Goal: Task Accomplishment & Management: Use online tool/utility

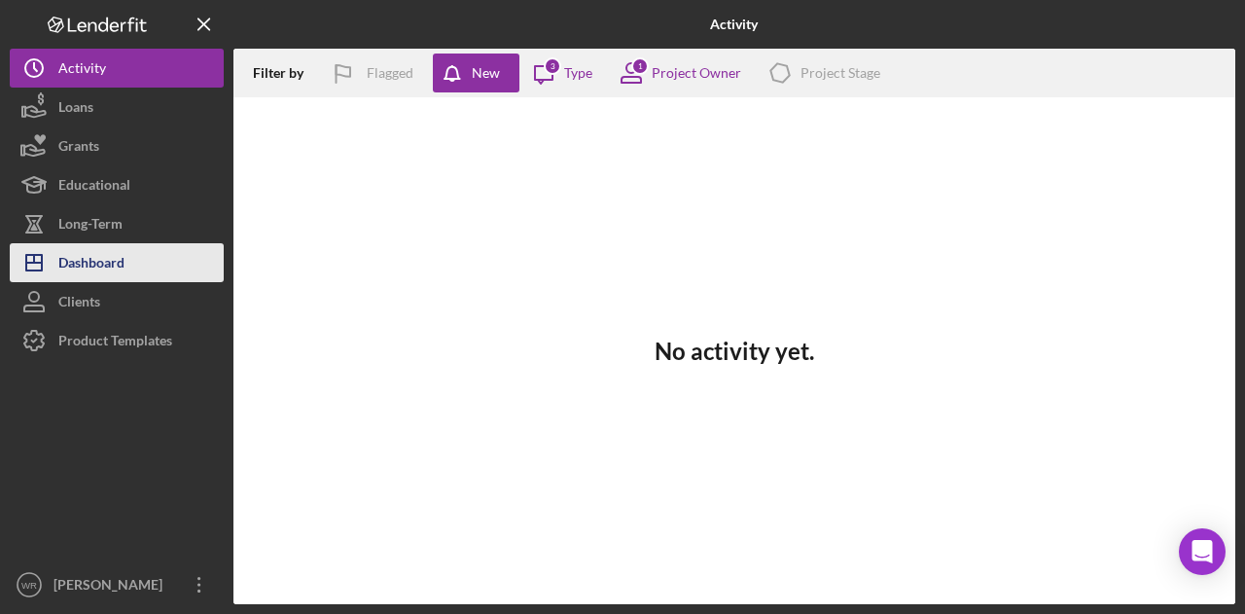
click at [163, 253] on button "Icon/Dashboard Dashboard" at bounding box center [117, 262] width 214 height 39
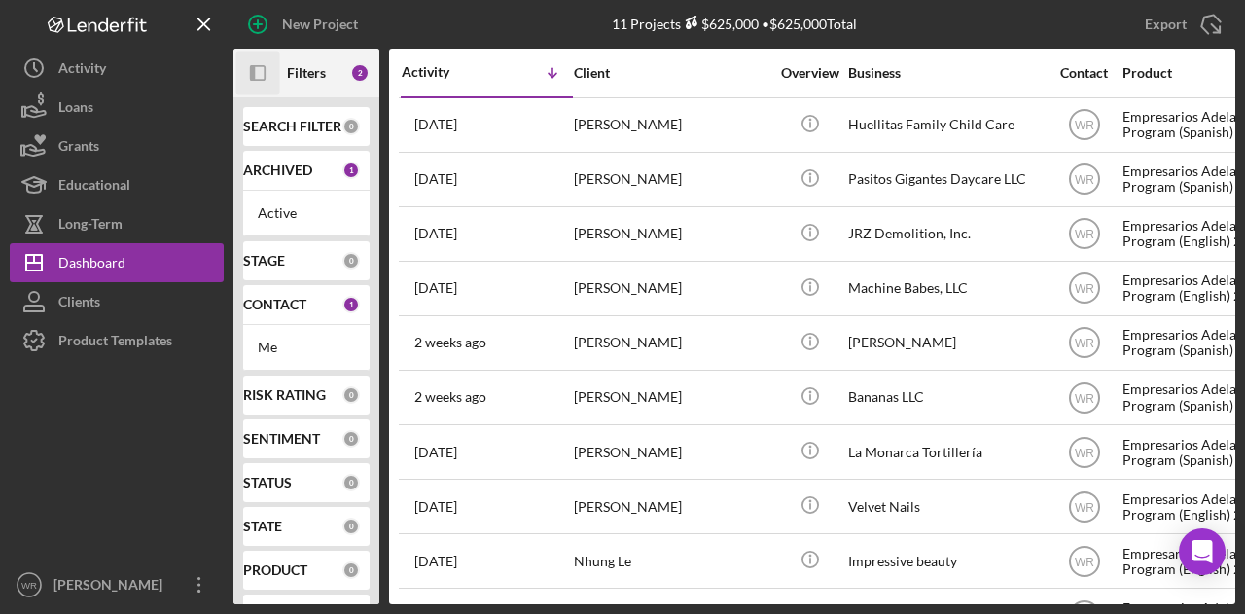
click at [271, 72] on icon "Icon/Panel Side Expand" at bounding box center [258, 74] width 44 height 44
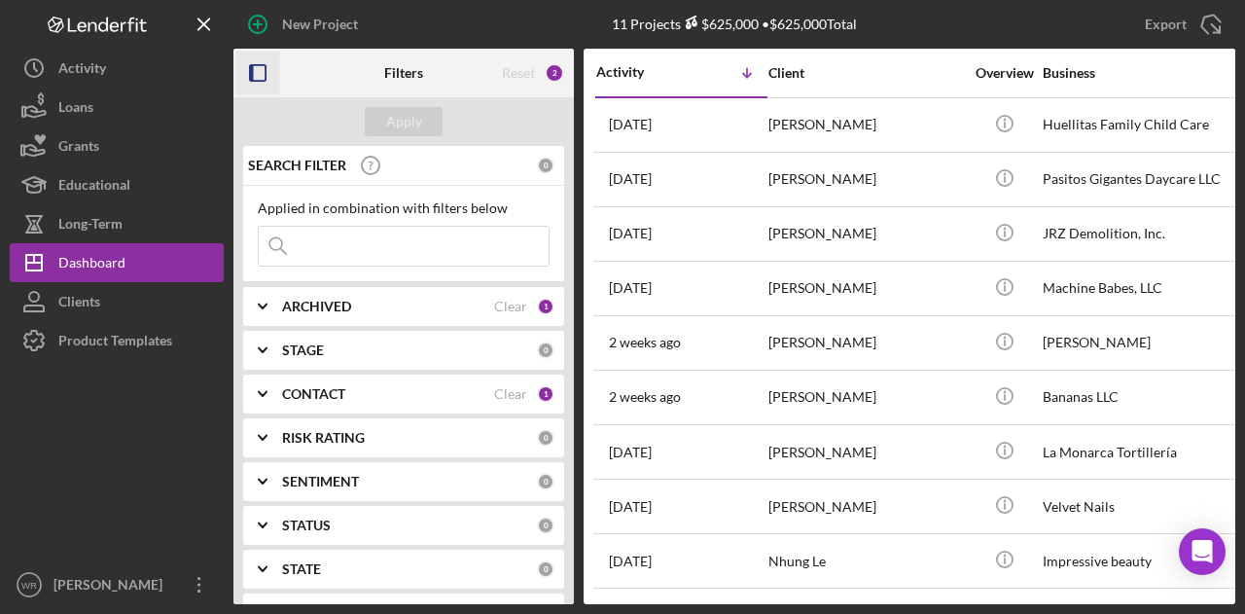
click at [344, 390] on b "CONTACT" at bounding box center [313, 394] width 63 height 16
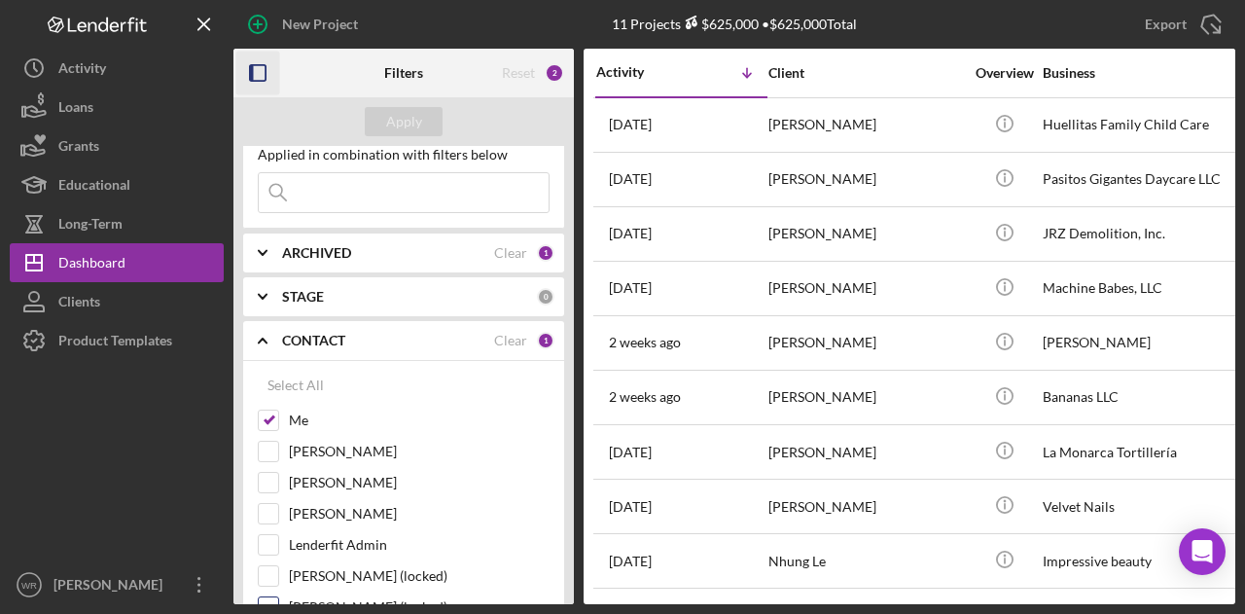
scroll to position [97, 0]
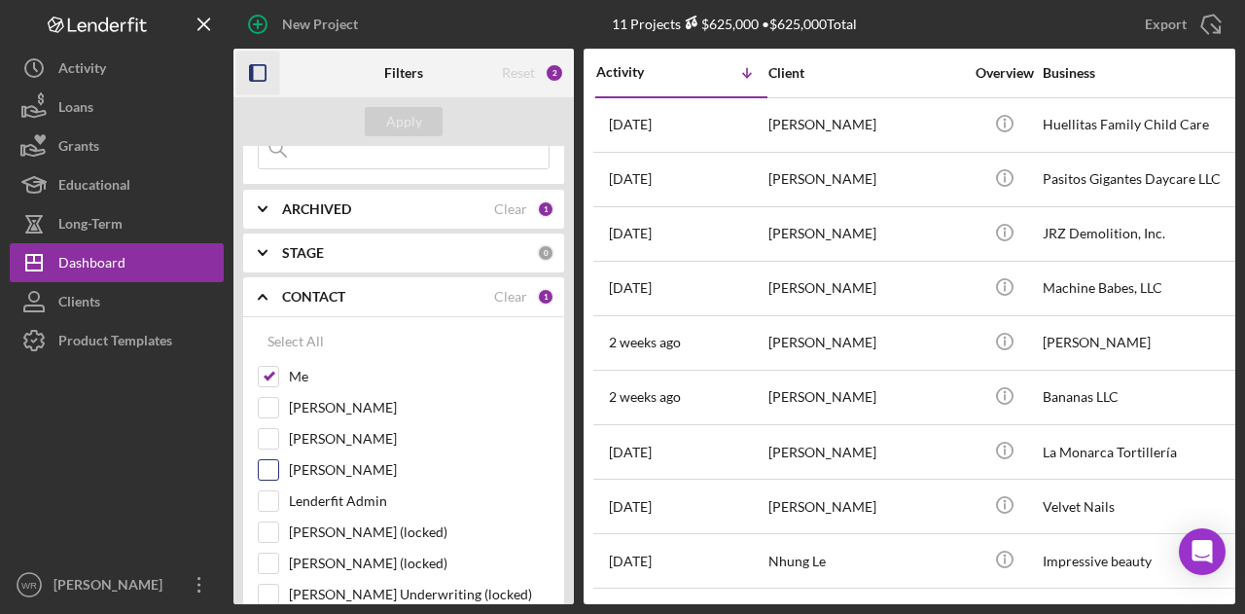
click at [336, 464] on label "[PERSON_NAME]" at bounding box center [419, 469] width 261 height 19
click at [278, 464] on input "[PERSON_NAME]" at bounding box center [268, 469] width 19 height 19
click at [420, 116] on button "Apply" at bounding box center [404, 121] width 78 height 29
click at [362, 475] on label "[PERSON_NAME]" at bounding box center [419, 469] width 261 height 19
click at [278, 475] on input "[PERSON_NAME]" at bounding box center [268, 469] width 19 height 19
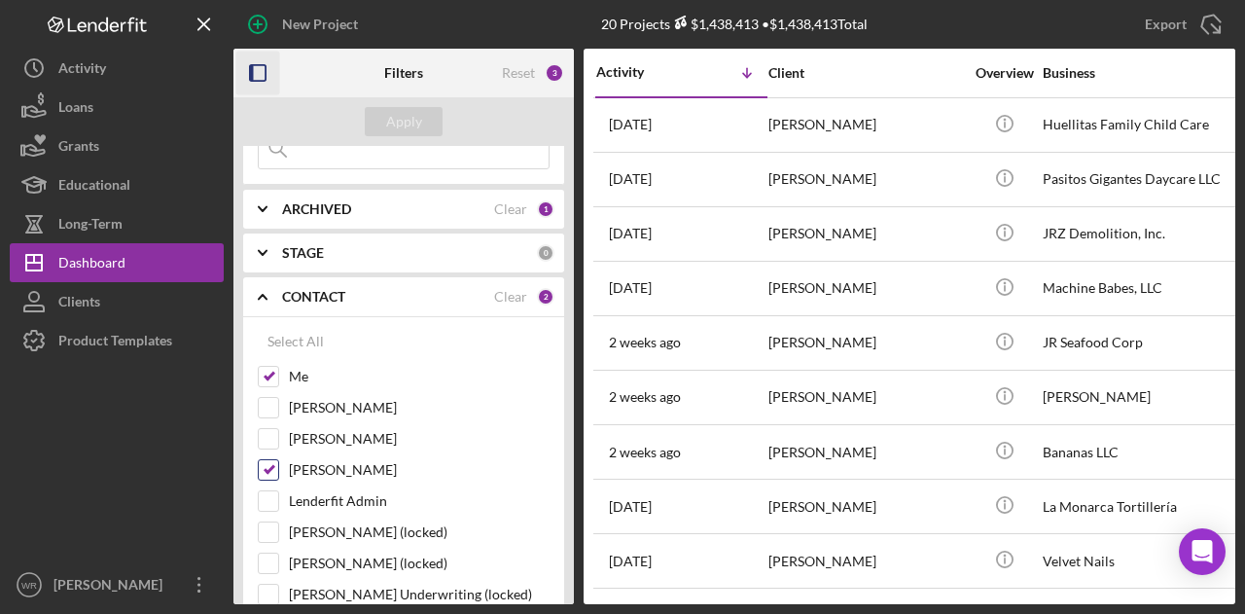
checkbox input "false"
click at [403, 126] on div "Apply" at bounding box center [404, 121] width 36 height 29
click at [255, 79] on icon "button" at bounding box center [258, 74] width 44 height 44
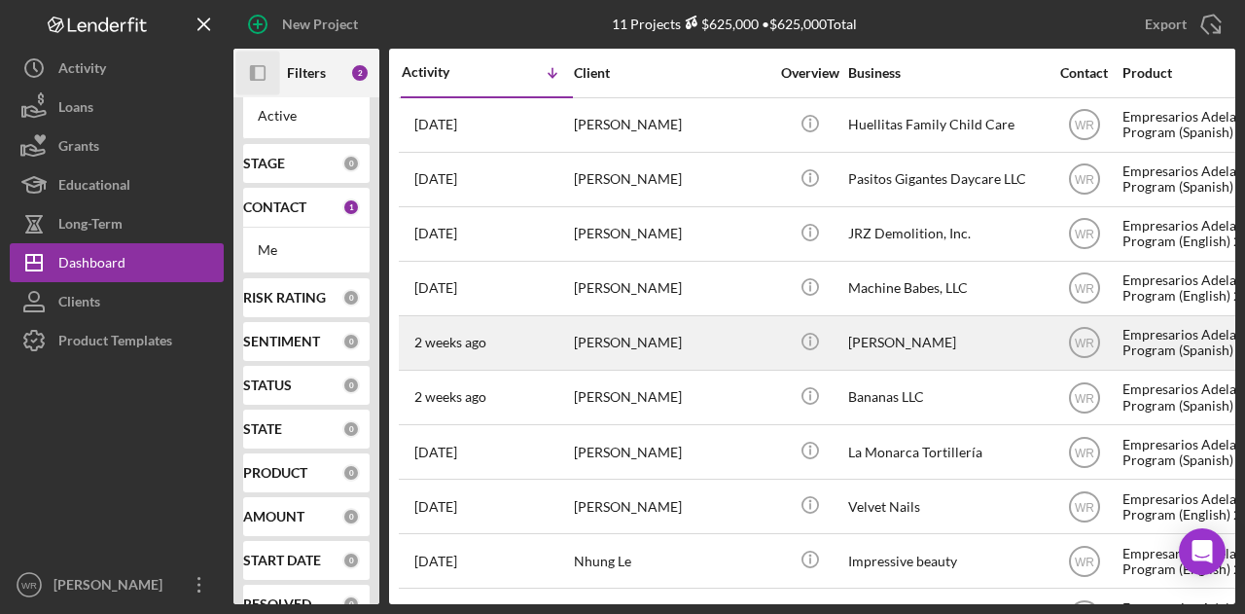
click at [652, 346] on div "[PERSON_NAME]" at bounding box center [671, 343] width 194 height 52
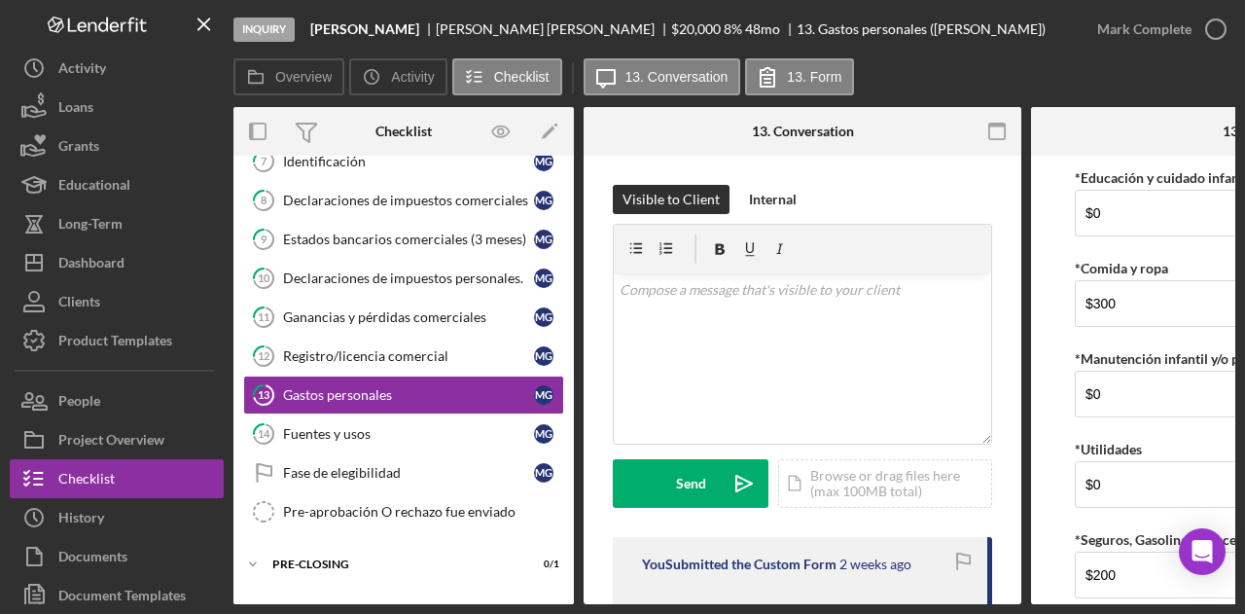
scroll to position [305, 0]
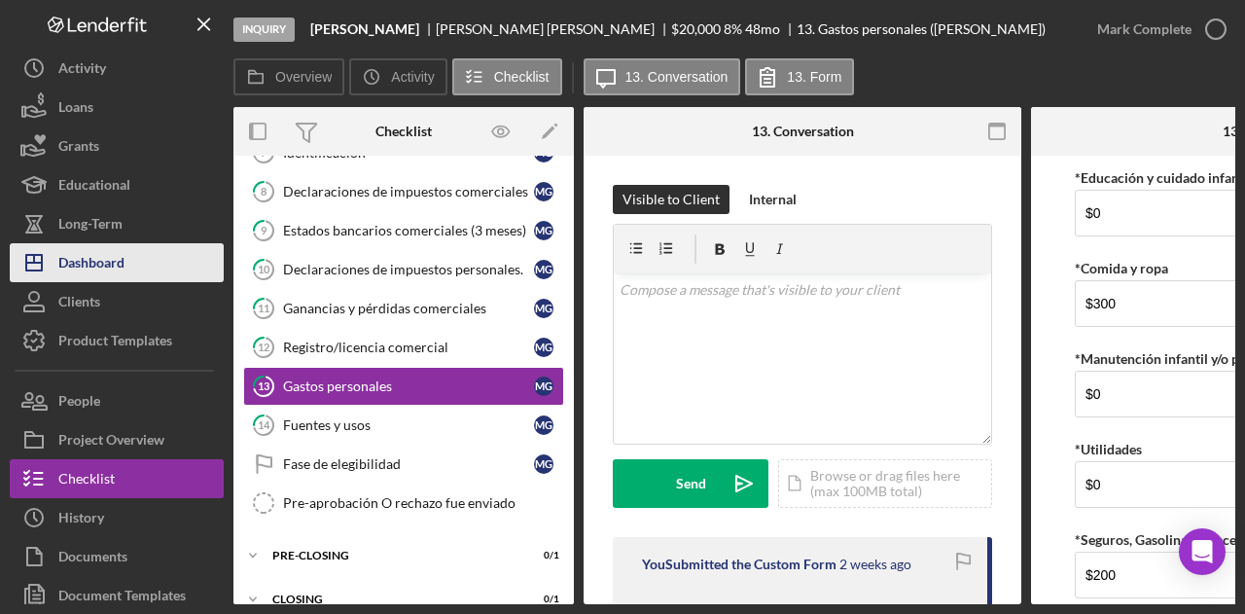
click at [148, 262] on button "Icon/Dashboard Dashboard" at bounding box center [117, 262] width 214 height 39
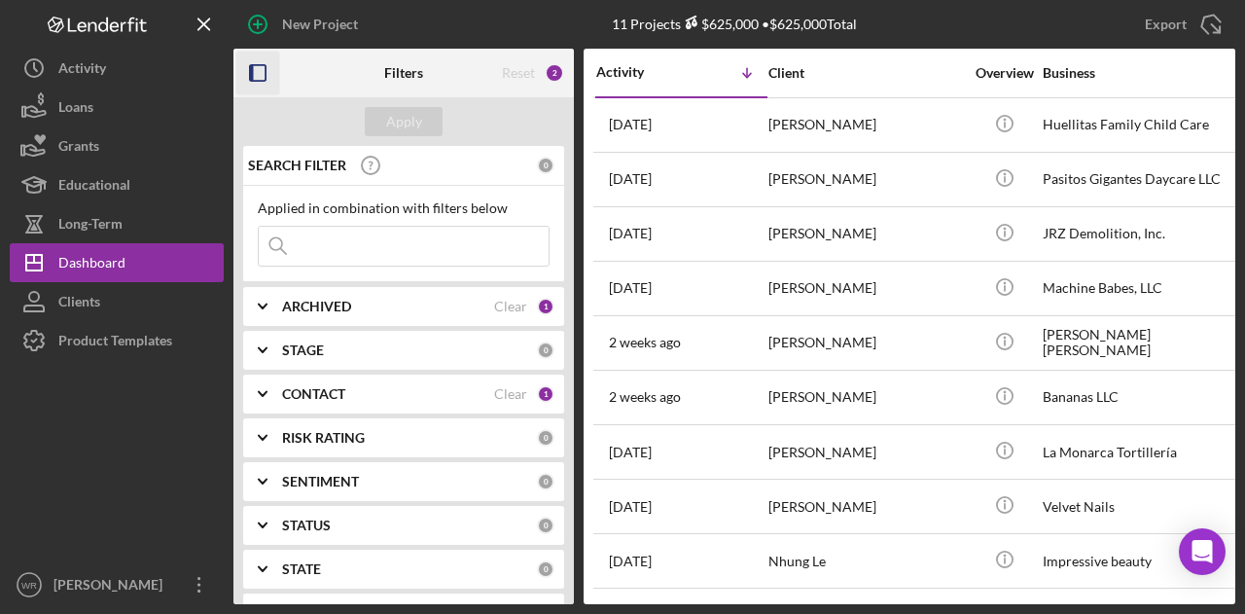
click at [263, 73] on icon "button" at bounding box center [258, 74] width 44 height 44
click at [257, 76] on icon "button" at bounding box center [258, 74] width 44 height 44
click at [319, 388] on b "CONTACT" at bounding box center [313, 394] width 63 height 16
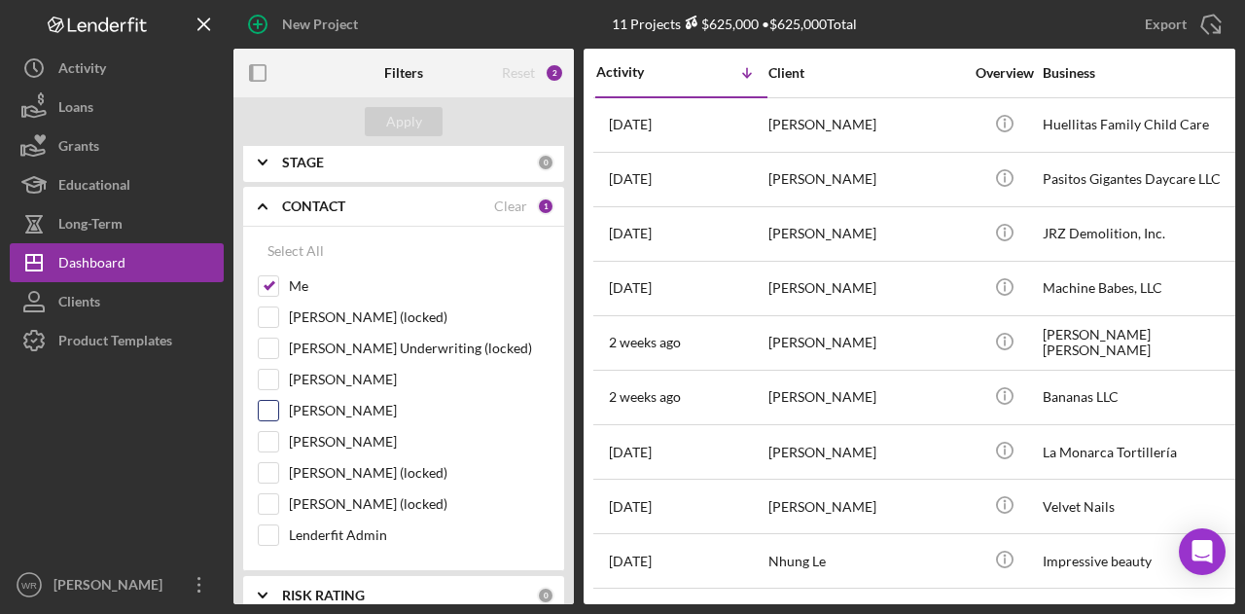
scroll to position [194, 0]
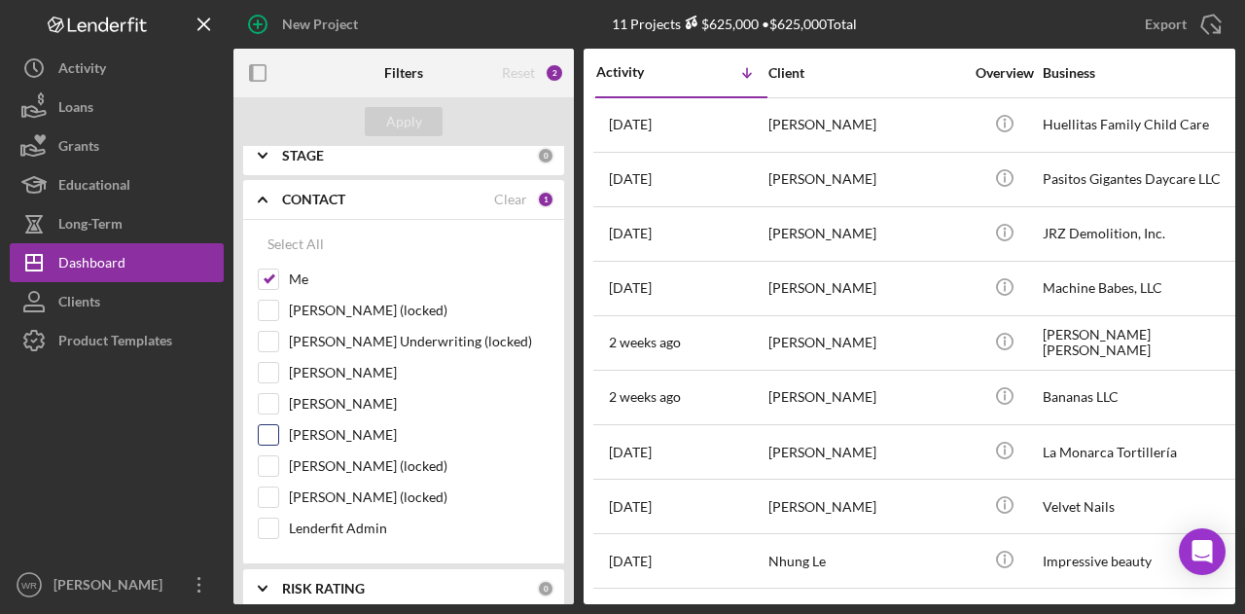
click at [335, 432] on label "[PERSON_NAME]" at bounding box center [419, 434] width 261 height 19
click at [278, 432] on input "[PERSON_NAME]" at bounding box center [268, 434] width 19 height 19
click at [420, 123] on div "Apply" at bounding box center [404, 121] width 36 height 29
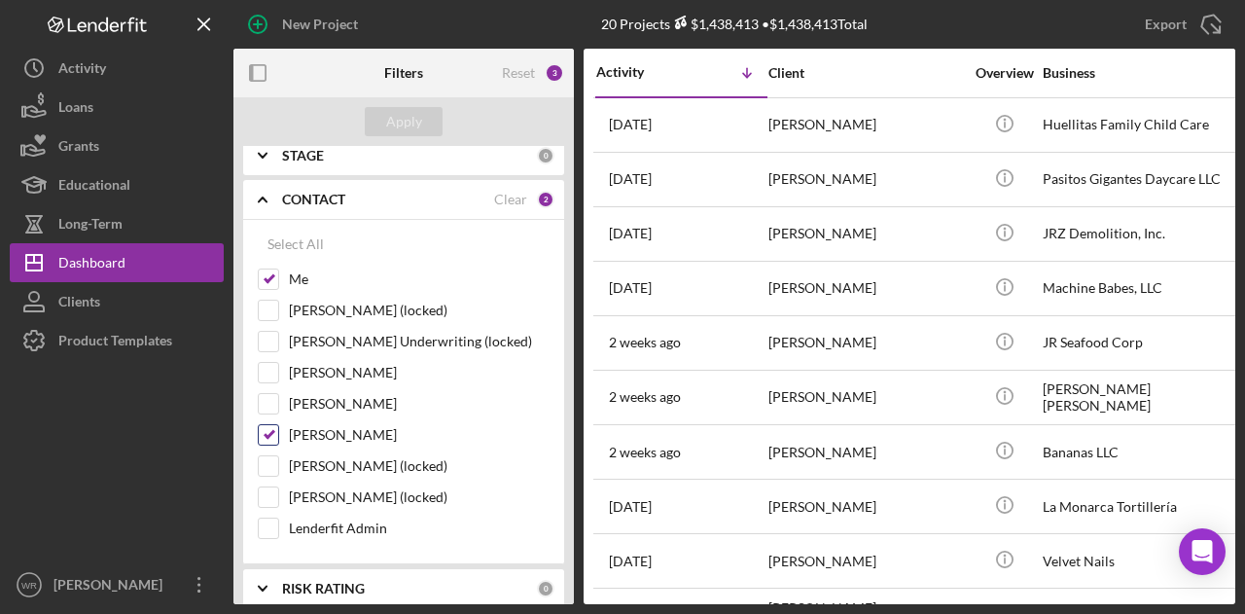
click at [350, 425] on label "[PERSON_NAME]" at bounding box center [419, 434] width 261 height 19
click at [278, 425] on input "[PERSON_NAME]" at bounding box center [268, 434] width 19 height 19
checkbox input "false"
click at [410, 106] on div "Apply" at bounding box center [403, 121] width 340 height 49
click at [404, 126] on div "Apply" at bounding box center [404, 121] width 36 height 29
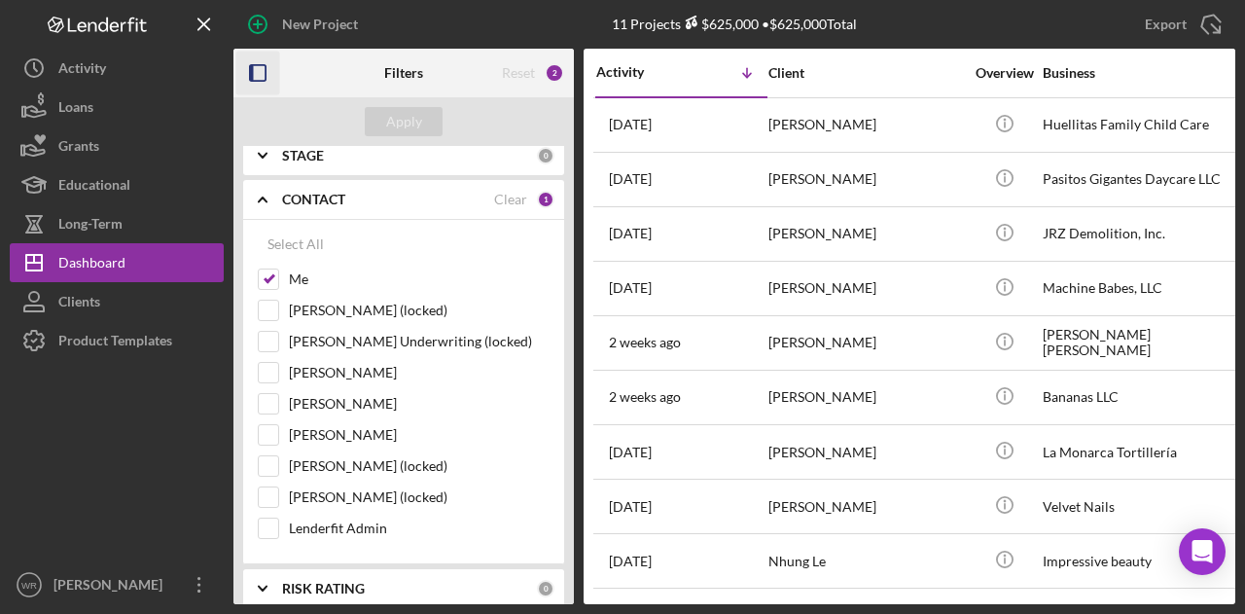
click at [257, 69] on icon "button" at bounding box center [258, 74] width 44 height 44
